Goal: Task Accomplishment & Management: Manage account settings

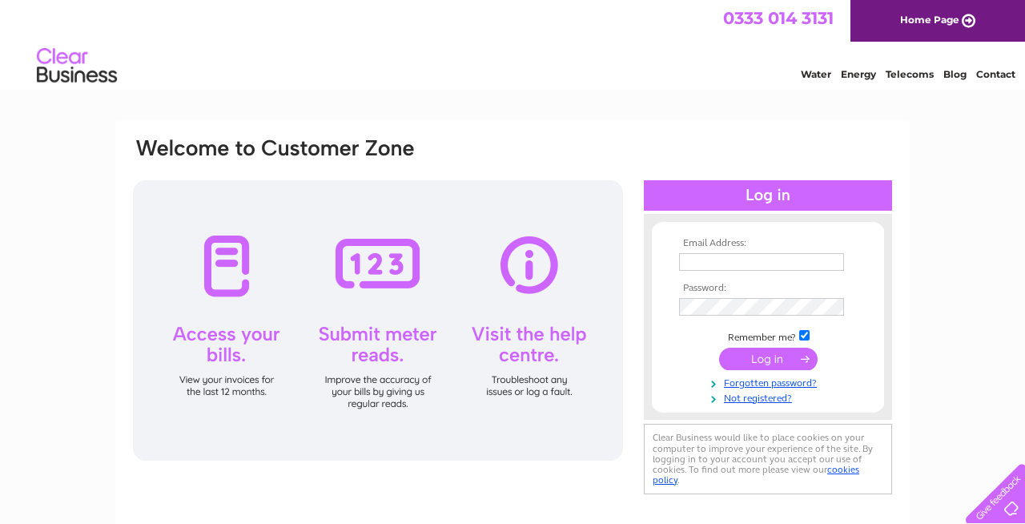
type input "[EMAIL_ADDRESS][DOMAIN_NAME]"
click at [769, 359] on input "submit" at bounding box center [768, 358] width 98 height 22
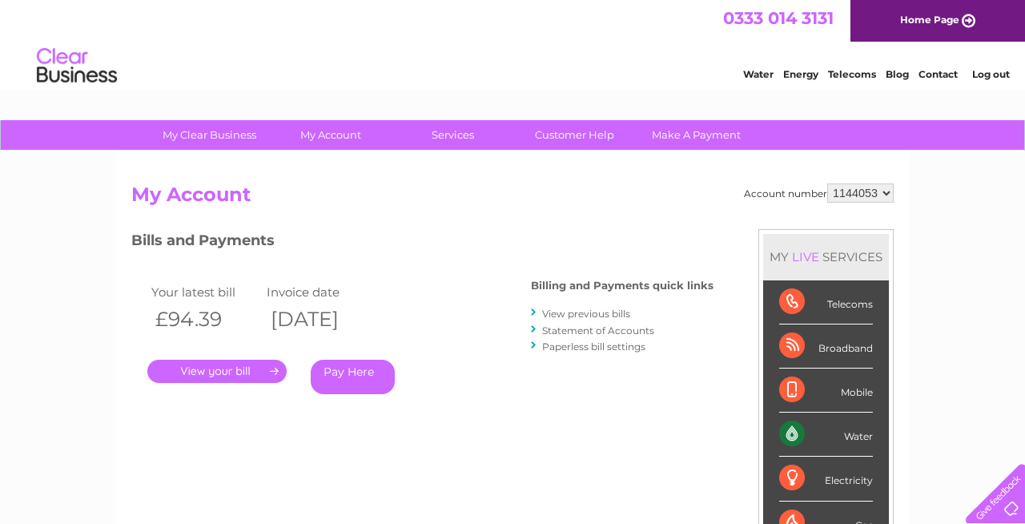
click at [206, 371] on link "." at bounding box center [216, 370] width 139 height 23
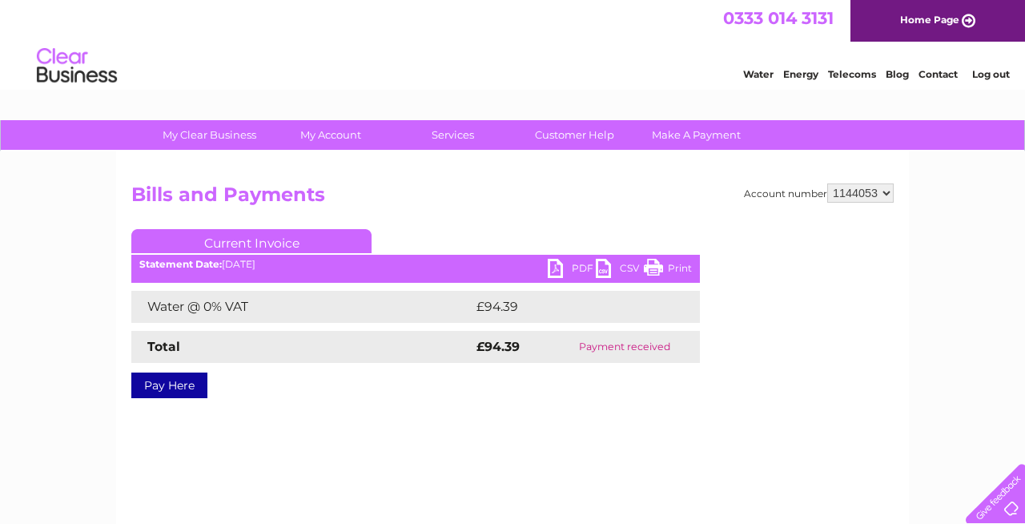
click at [573, 267] on link "PDF" at bounding box center [572, 270] width 48 height 23
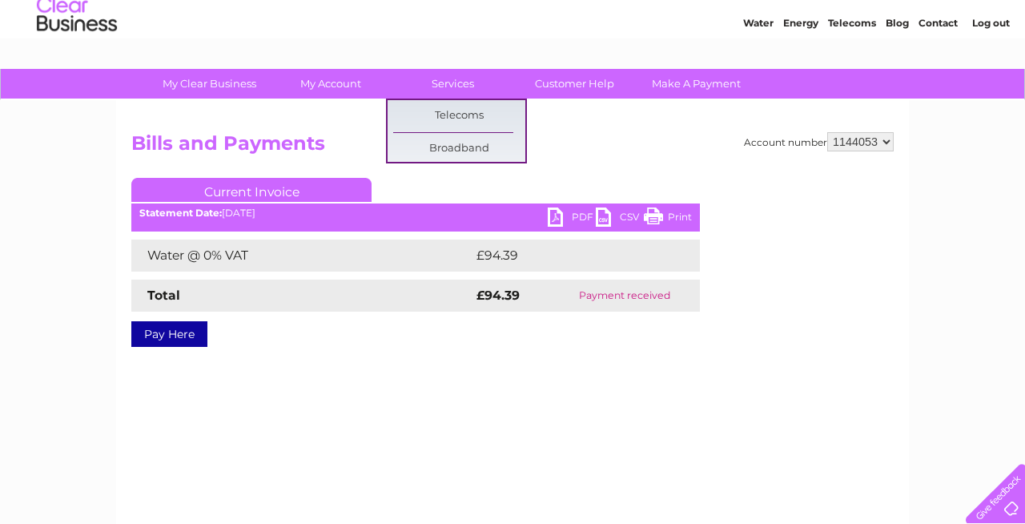
scroll to position [52, 0]
